Goal: Find specific page/section: Find specific page/section

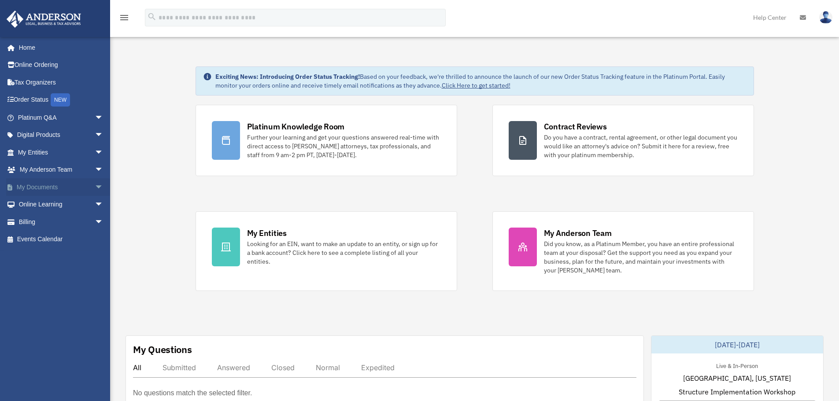
click at [27, 188] on link "My Documents arrow_drop_down" at bounding box center [61, 187] width 111 height 18
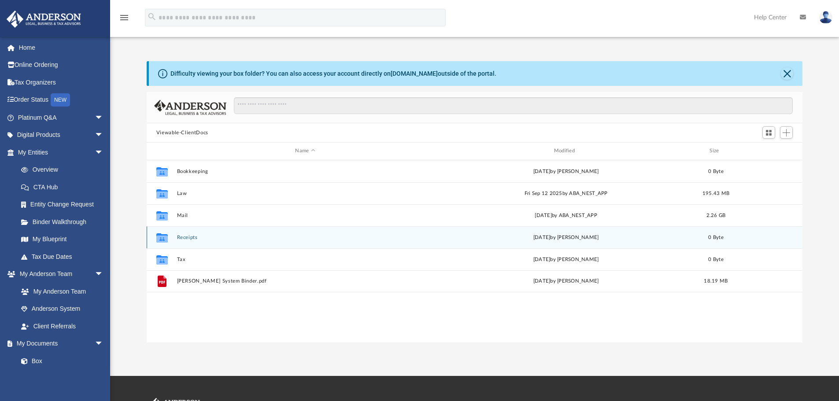
scroll to position [194, 650]
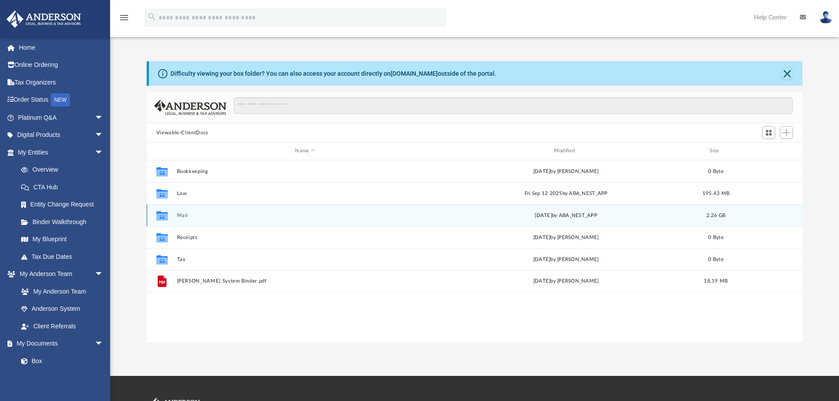
click at [194, 219] on div "Collaborated Folder Mail [DATE] by ABA_NEST_APP 2.26 GB" at bounding box center [475, 215] width 657 height 22
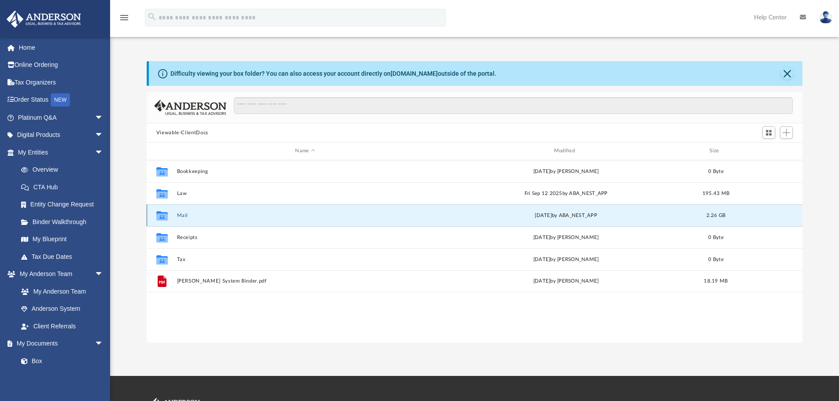
click at [185, 214] on button "Mail" at bounding box center [305, 216] width 257 height 6
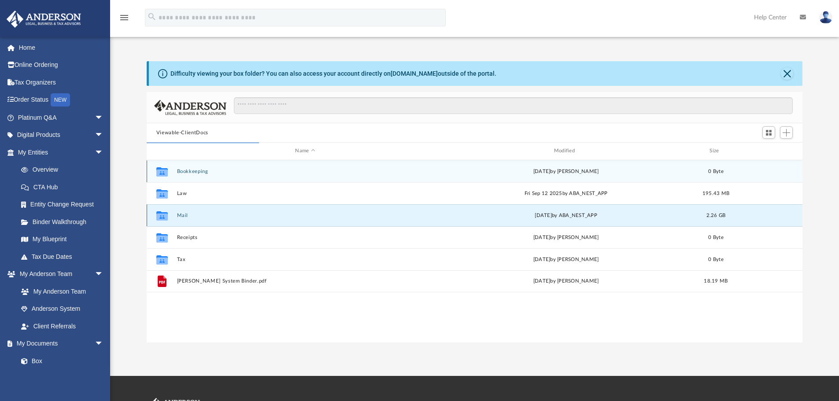
scroll to position [167, 650]
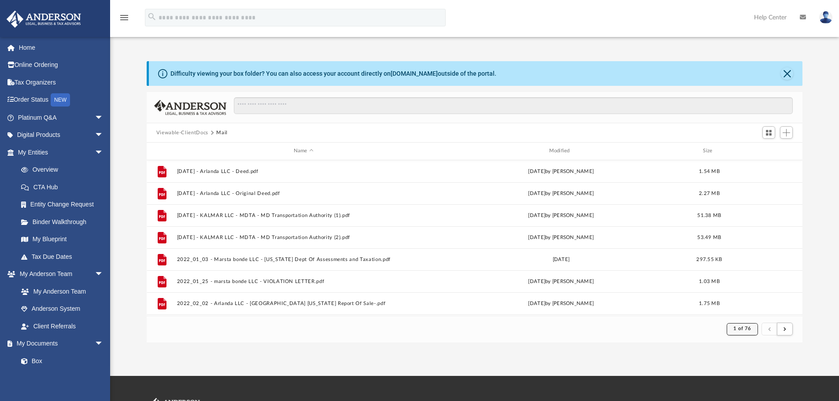
click at [746, 330] on span "1 of 76" at bounding box center [743, 329] width 18 height 5
click at [747, 305] on li "76" at bounding box center [750, 307] width 7 height 9
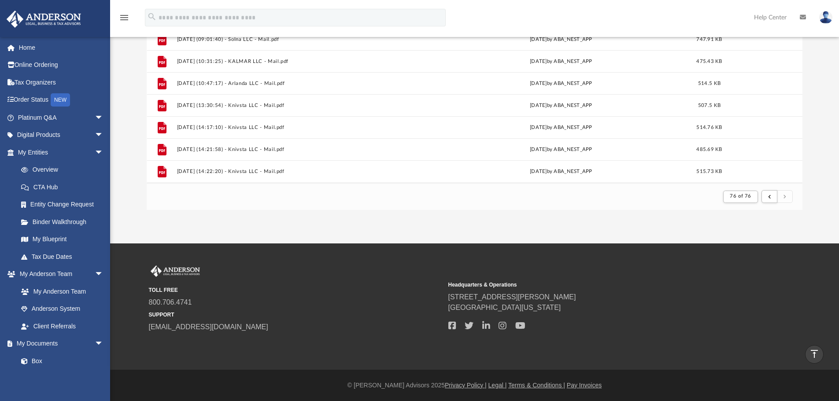
scroll to position [175, 0]
